Goal: Information Seeking & Learning: Learn about a topic

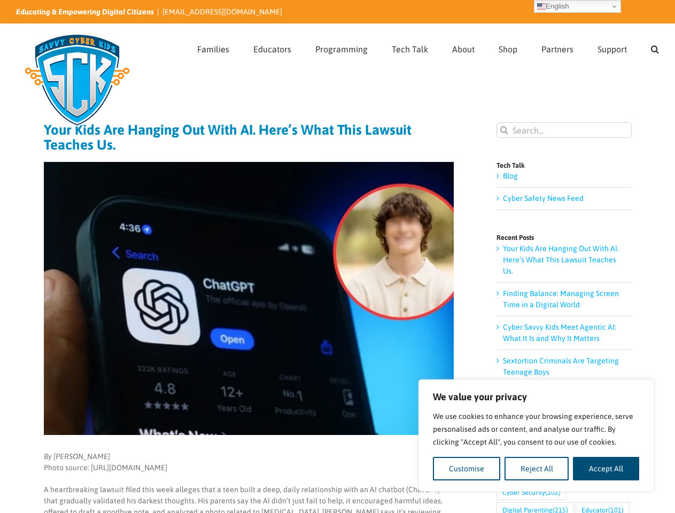
click at [337, 257] on img at bounding box center [249, 298] width 410 height 273
click at [467, 469] on button "Customise" at bounding box center [466, 469] width 67 height 24
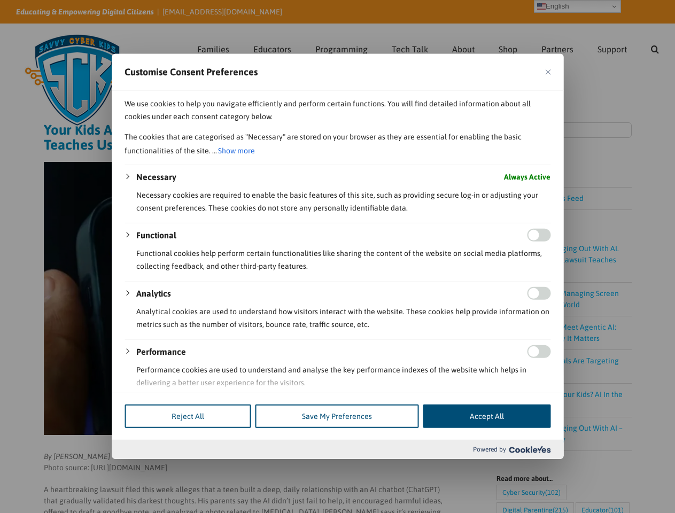
click at [606, 469] on div at bounding box center [337, 256] width 675 height 513
click at [655, 48] on div at bounding box center [337, 256] width 675 height 513
click at [578, 6] on div at bounding box center [337, 256] width 675 height 513
